Goal: Task Accomplishment & Management: Manage account settings

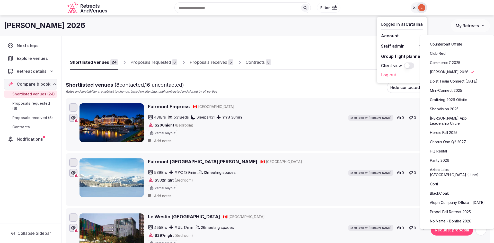
click at [443, 156] on link "Parity 2026" at bounding box center [456, 160] width 63 height 8
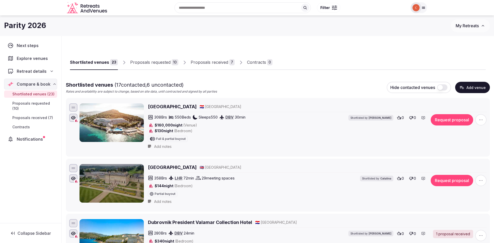
click at [217, 66] on link "Proposals received 7" at bounding box center [213, 62] width 44 height 15
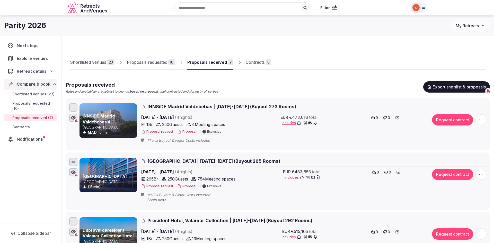
scroll to position [0, 0]
click at [148, 65] on div "Proposals requested" at bounding box center [147, 62] width 40 height 6
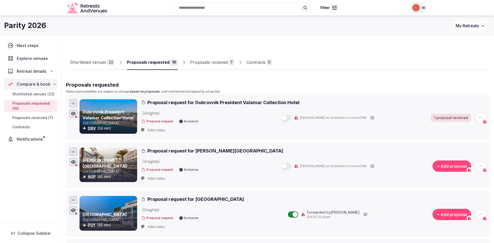
click at [97, 64] on div "Shortlisted venues" at bounding box center [88, 62] width 36 height 6
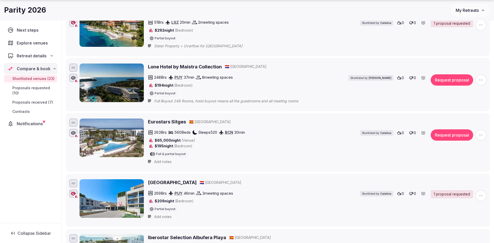
scroll to position [1003, 0]
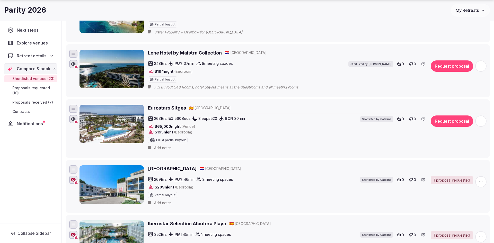
click at [208, 89] on span "Full Buyout 248 Rooms, hotel buyout means all the guestrooms and all meeting ro…" at bounding box center [231, 87] width 154 height 5
click at [0, 0] on icon at bounding box center [0, 0] width 0 height 0
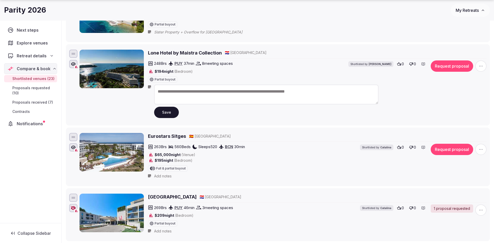
click at [163, 116] on button "Save" at bounding box center [166, 112] width 25 height 11
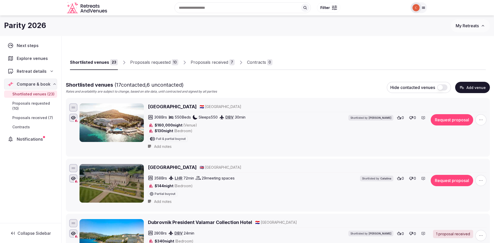
scroll to position [0, 0]
click at [201, 62] on div "Proposals received" at bounding box center [210, 62] width 38 height 6
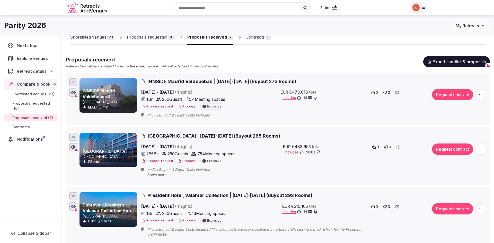
scroll to position [2, 0]
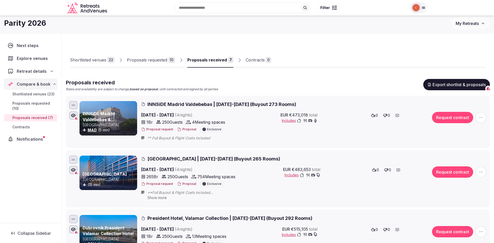
click at [159, 61] on div "Proposals requested" at bounding box center [147, 60] width 40 height 6
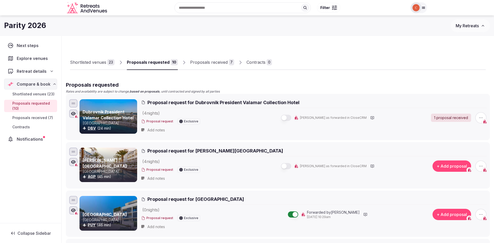
click at [101, 59] on div "Shortlisted venues" at bounding box center [88, 62] width 36 height 6
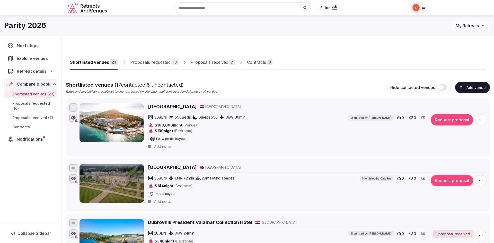
click at [169, 65] on div "Proposals requested" at bounding box center [150, 62] width 40 height 6
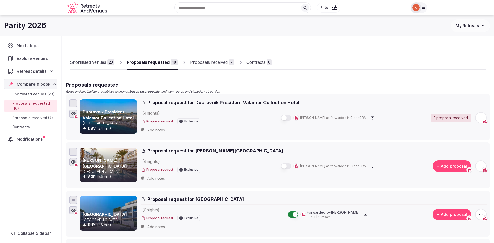
click at [199, 61] on div "Proposals received" at bounding box center [209, 62] width 38 height 6
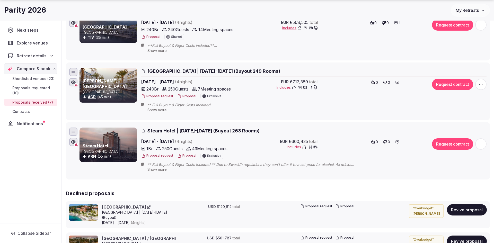
scroll to position [335, 0]
